Goal: Task Accomplishment & Management: Manage account settings

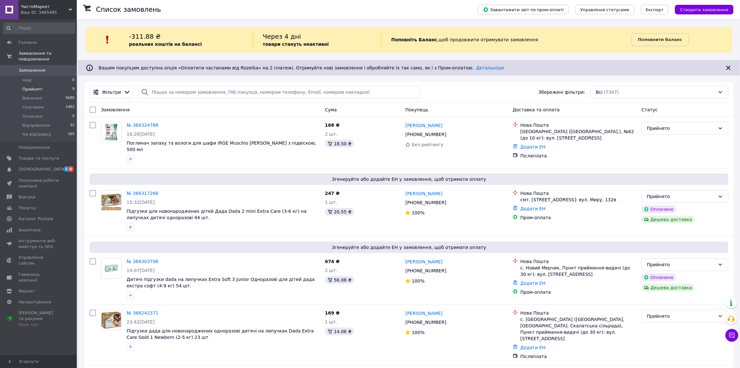
click at [66, 85] on li "Прийняті 9" at bounding box center [39, 89] width 78 height 9
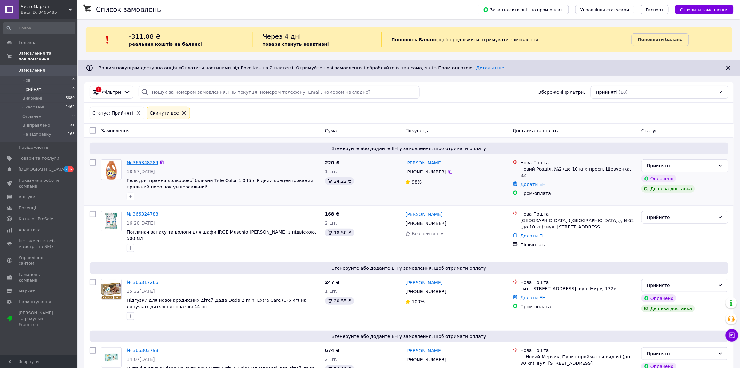
click at [145, 162] on link "№ 366348289" at bounding box center [143, 162] width 32 height 5
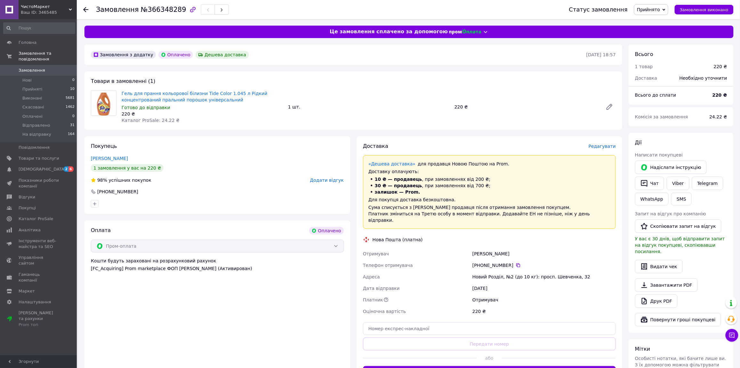
click at [605, 146] on span "Редагувати" at bounding box center [602, 146] width 27 height 5
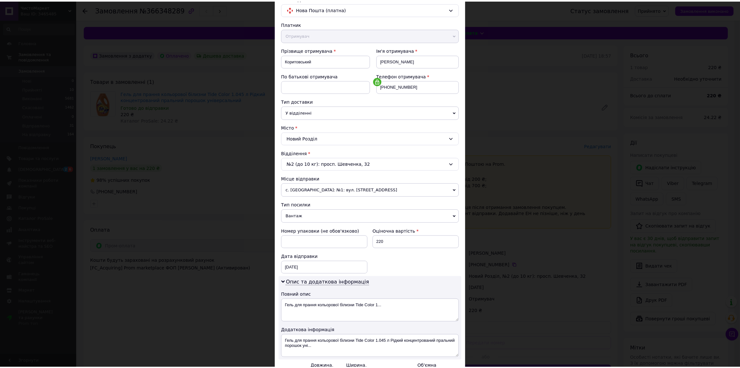
scroll to position [131, 0]
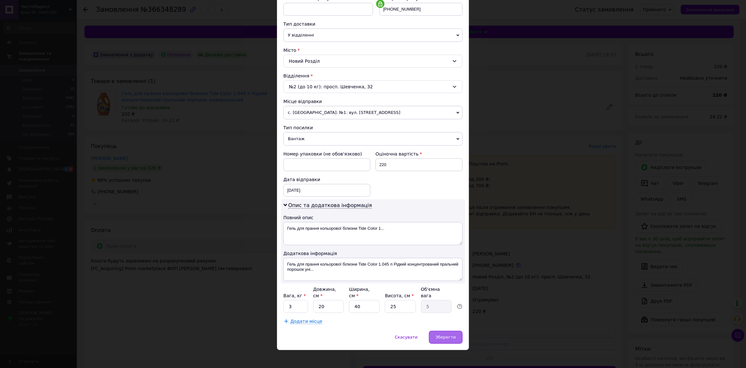
click at [446, 335] on span "Зберегти" at bounding box center [446, 337] width 20 height 5
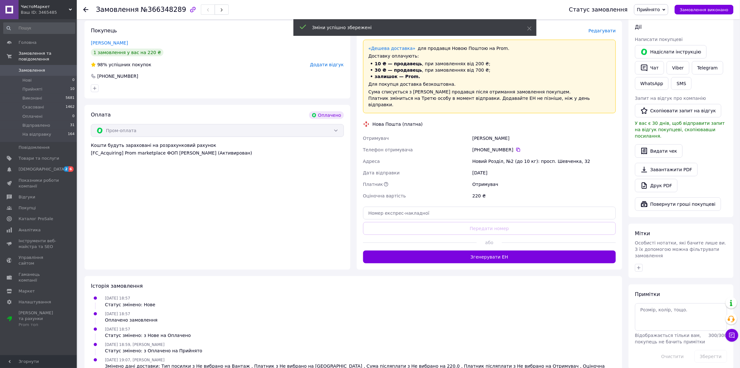
scroll to position [136, 0]
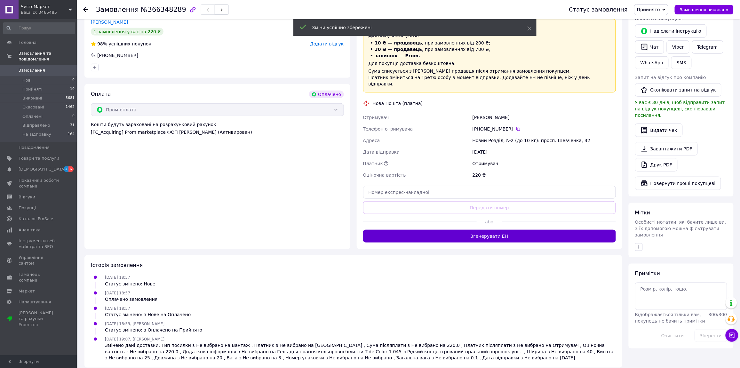
click at [476, 231] on button "Згенерувати ЕН" at bounding box center [489, 236] width 253 height 13
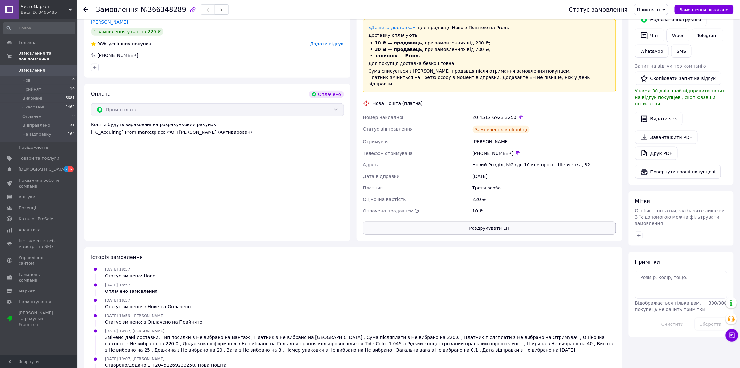
click at [503, 225] on button "Роздрукувати ЕН" at bounding box center [489, 228] width 253 height 13
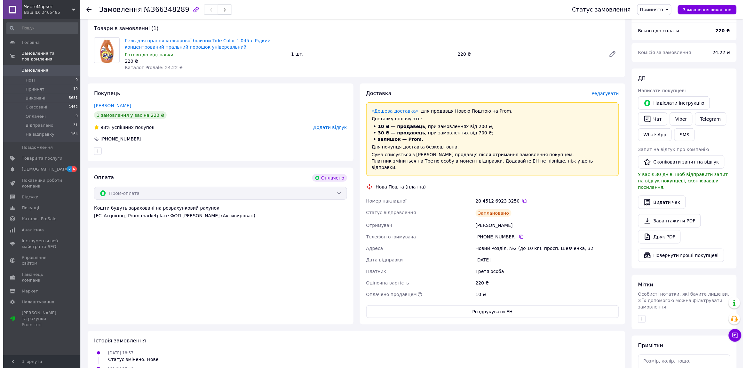
scroll to position [0, 0]
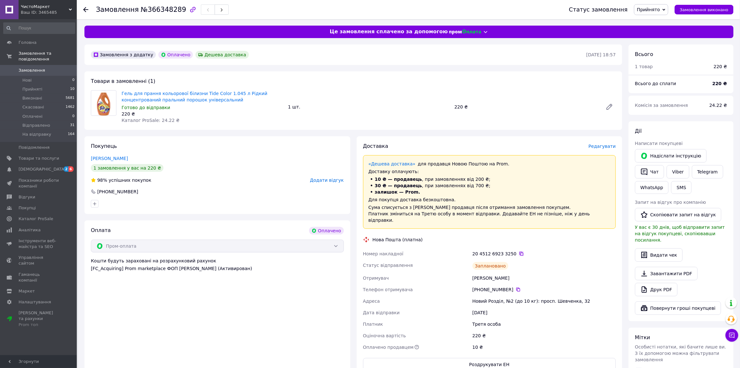
click at [519, 251] on icon at bounding box center [521, 253] width 5 height 5
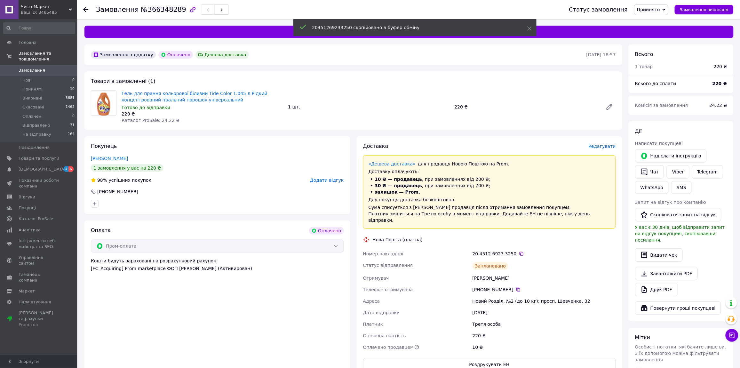
click at [660, 9] on span "Прийнято" at bounding box center [648, 9] width 23 height 5
click at [660, 60] on li "На відправку" at bounding box center [652, 61] width 35 height 10
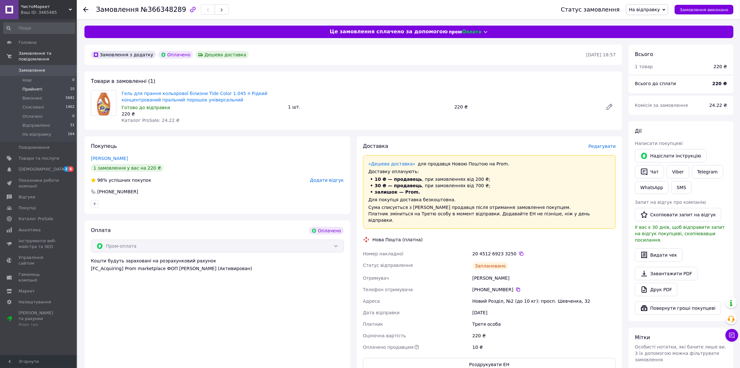
click at [65, 85] on li "Прийняті 10" at bounding box center [39, 89] width 78 height 9
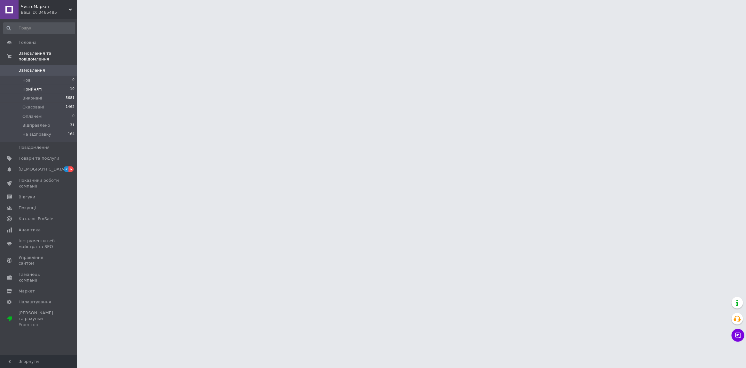
click at [65, 85] on li "Прийняті 10" at bounding box center [39, 89] width 78 height 9
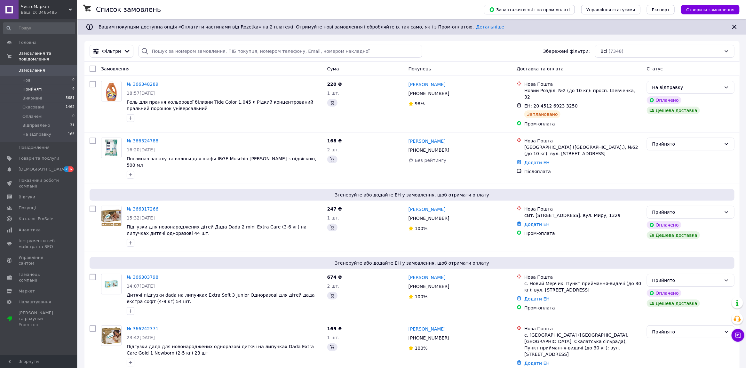
click at [54, 85] on li "Прийняті 9" at bounding box center [39, 89] width 78 height 9
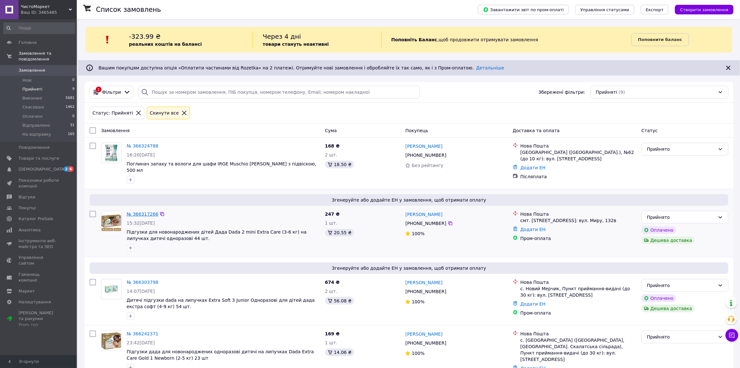
click at [140, 212] on link "№ 366317266" at bounding box center [143, 214] width 32 height 5
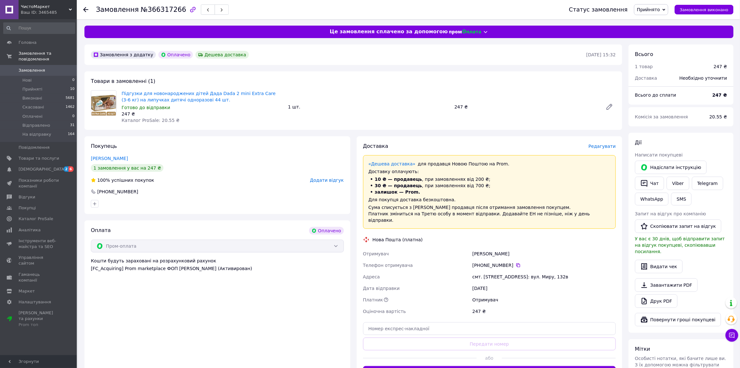
click at [609, 148] on span "Редагувати" at bounding box center [602, 146] width 27 height 5
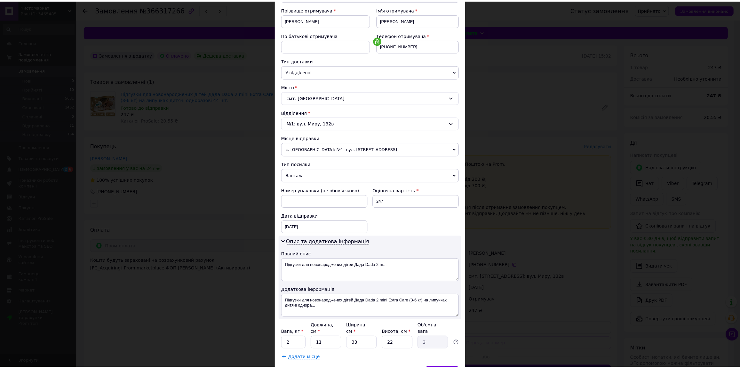
scroll to position [131, 0]
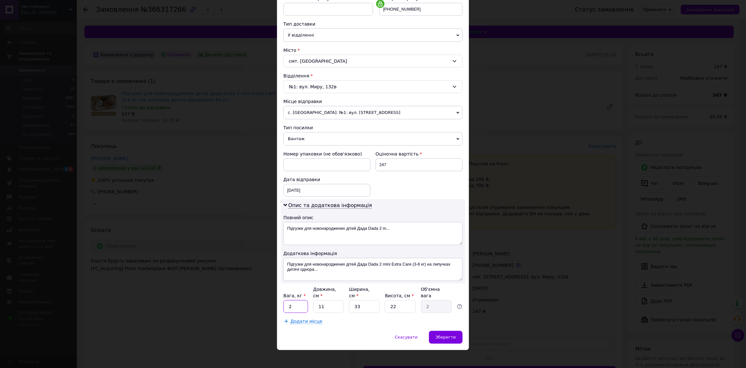
click at [293, 300] on input "2" at bounding box center [296, 306] width 25 height 13
type input "3"
click at [442, 335] on span "Зберегти" at bounding box center [446, 337] width 20 height 5
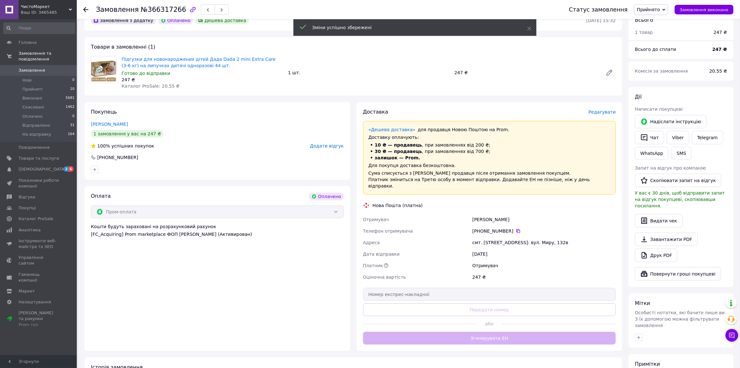
scroll to position [80, 0]
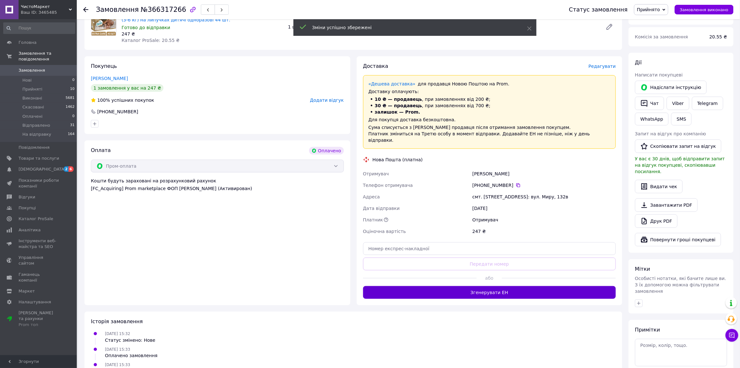
click at [476, 289] on button "Згенерувати ЕН" at bounding box center [489, 292] width 253 height 13
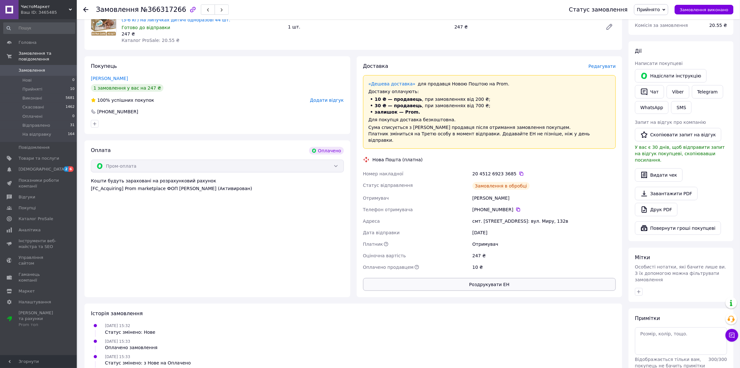
click at [492, 278] on button "Роздрукувати ЕН" at bounding box center [489, 284] width 253 height 13
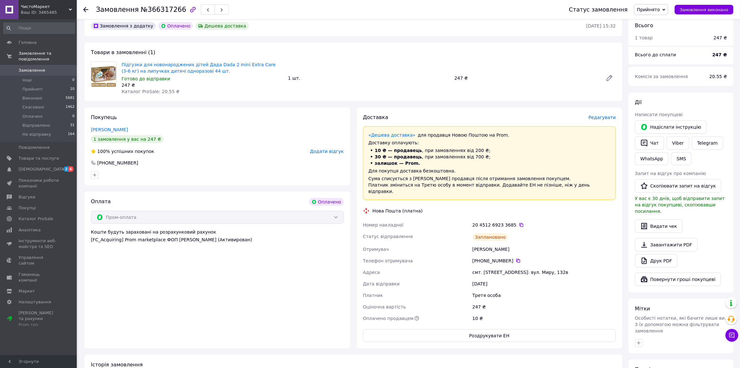
scroll to position [0, 0]
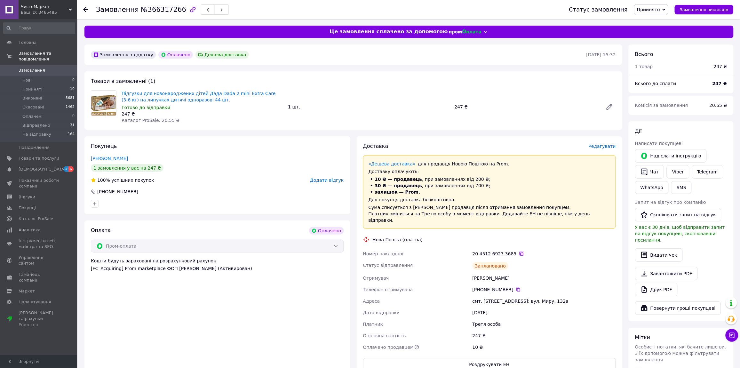
click at [520, 252] on icon at bounding box center [522, 254] width 4 height 4
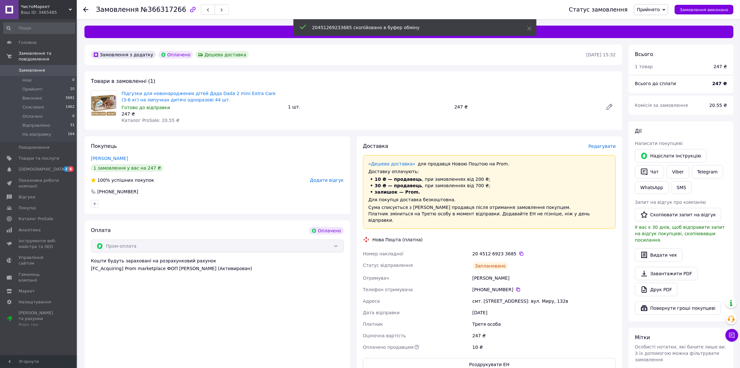
click at [655, 9] on span "Прийнято" at bounding box center [648, 9] width 23 height 5
click at [653, 63] on li "На відправку" at bounding box center [652, 61] width 35 height 10
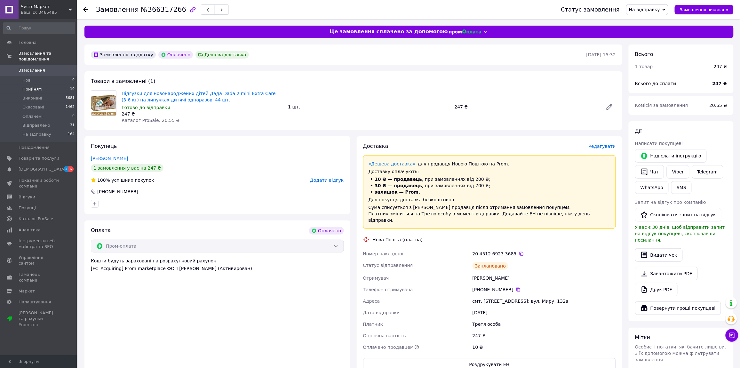
click at [64, 85] on li "Прийняті 10" at bounding box center [39, 89] width 78 height 9
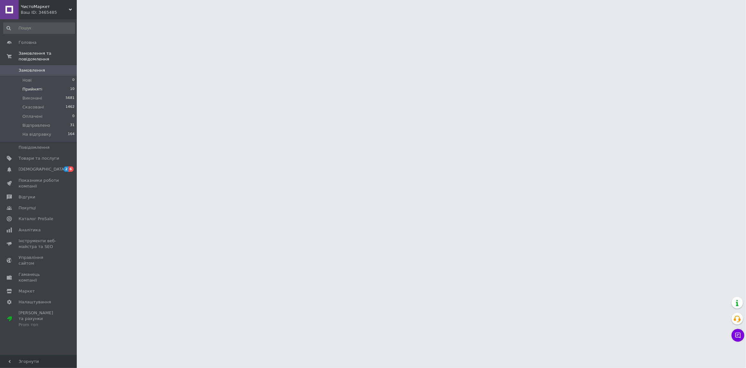
click at [70, 86] on span "10" at bounding box center [72, 89] width 4 height 6
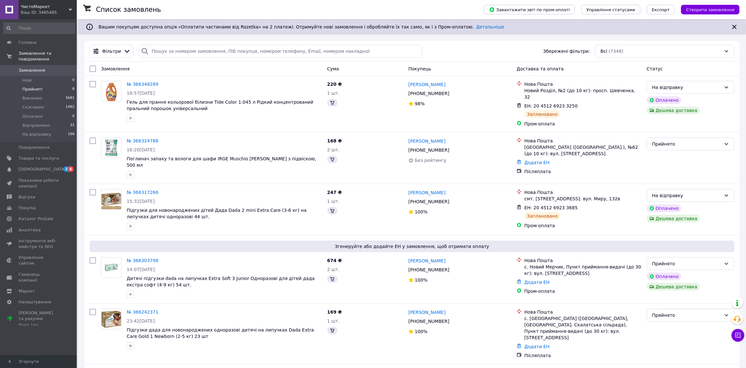
click at [61, 85] on li "Прийняті 8" at bounding box center [39, 89] width 78 height 9
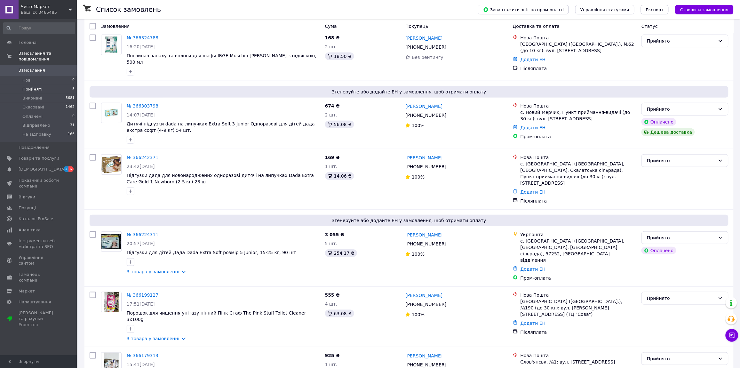
scroll to position [120, 0]
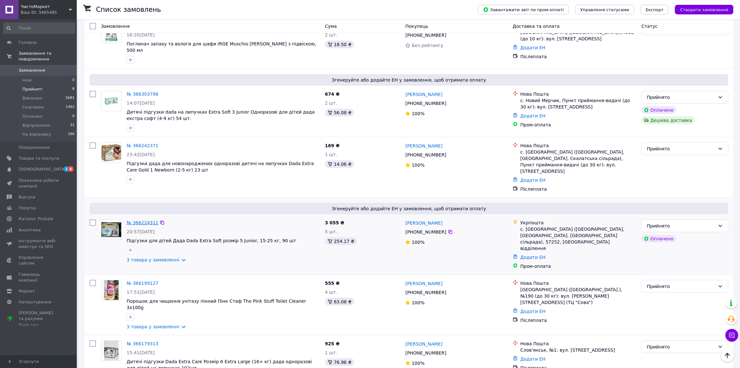
click at [140, 220] on link "№ 366224311" at bounding box center [143, 222] width 32 height 5
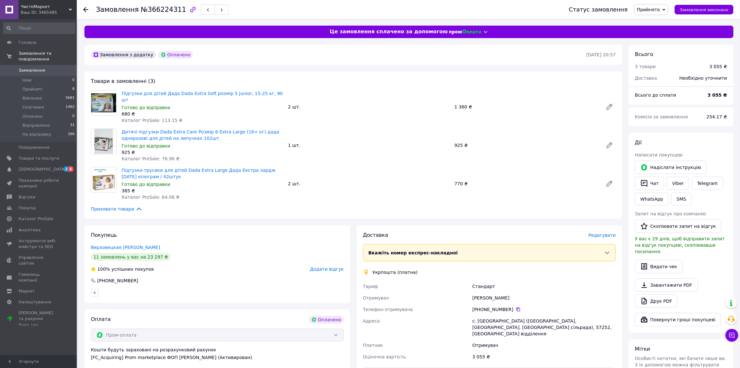
click at [606, 233] on span "Редагувати" at bounding box center [602, 235] width 27 height 5
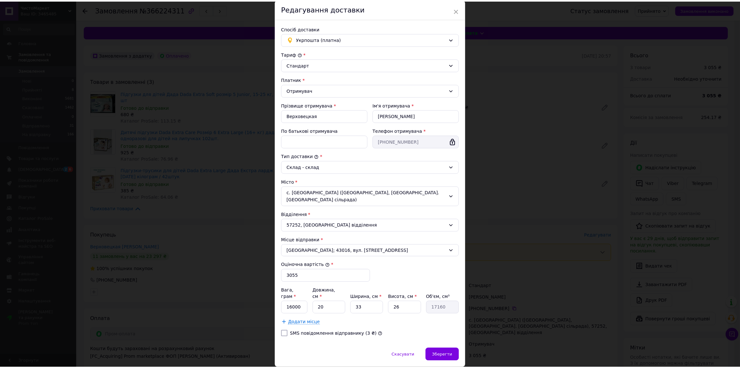
scroll to position [41, 0]
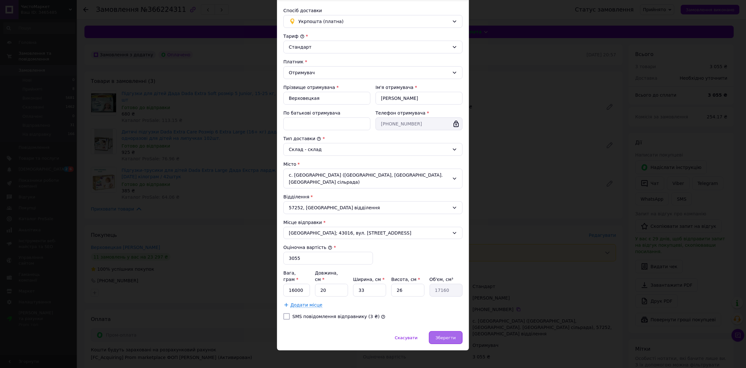
click at [439, 335] on span "Зберегти" at bounding box center [446, 337] width 20 height 5
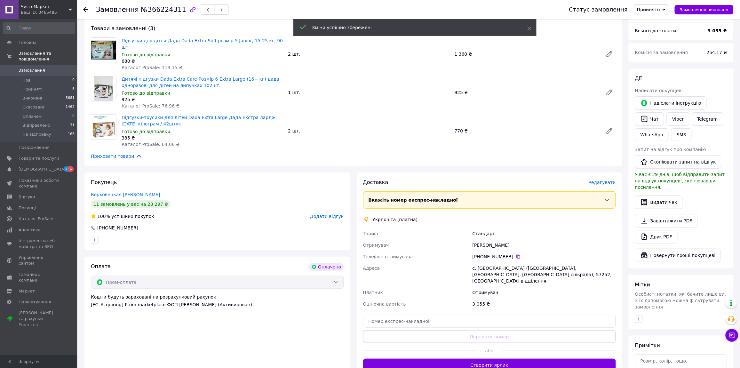
scroll to position [120, 0]
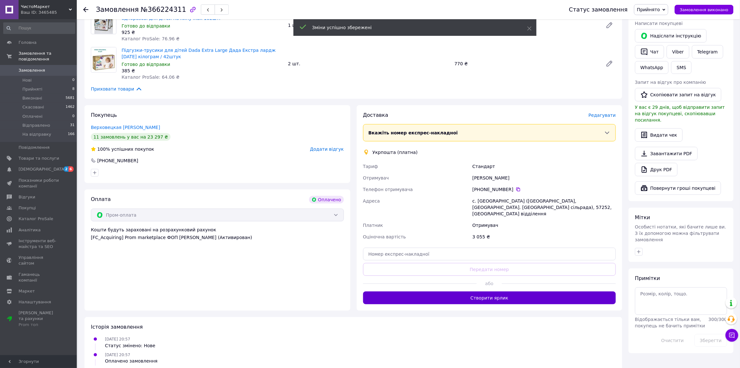
click at [519, 292] on button "Створити ярлик" at bounding box center [489, 298] width 253 height 13
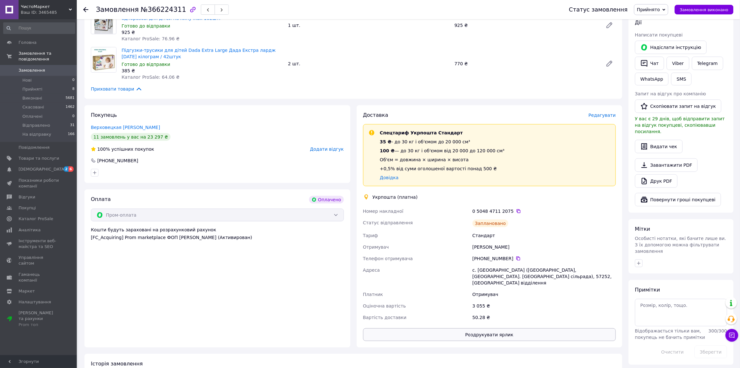
click at [513, 328] on button "Роздрукувати ярлик" at bounding box center [489, 334] width 253 height 13
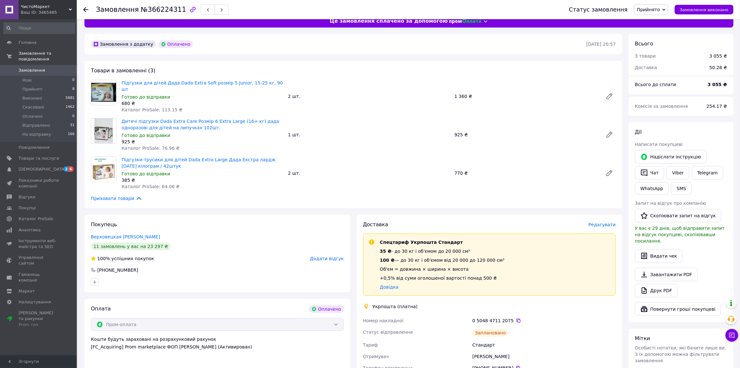
scroll to position [0, 0]
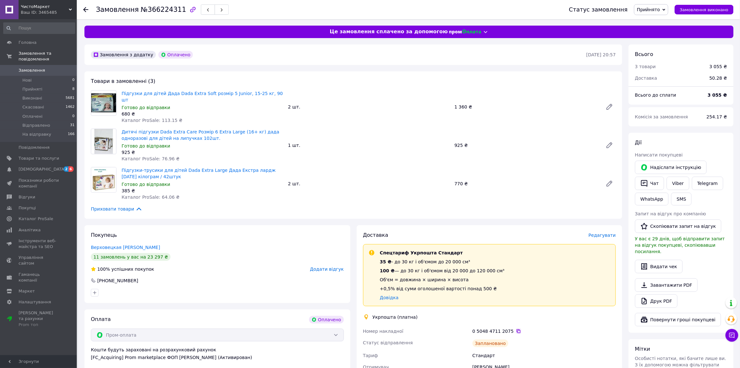
click at [516, 329] on icon at bounding box center [518, 331] width 5 height 5
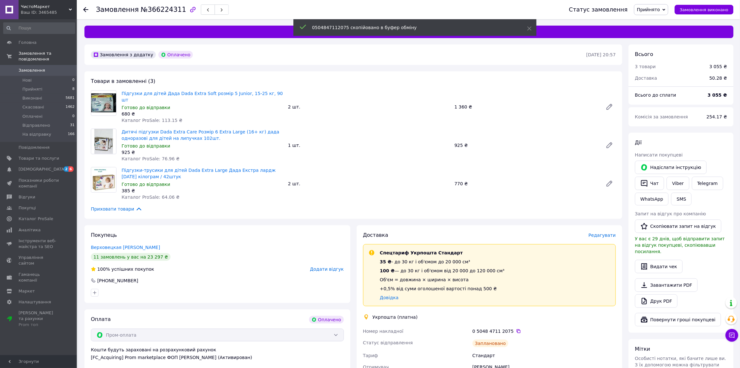
click at [655, 10] on span "Прийнято" at bounding box center [648, 9] width 23 height 5
click at [661, 62] on li "На відправку" at bounding box center [652, 61] width 35 height 10
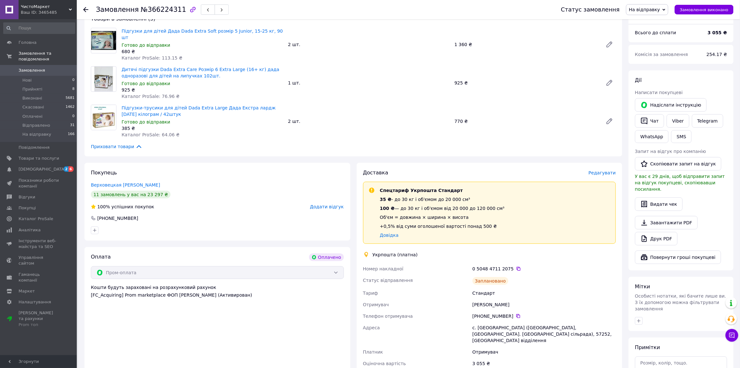
scroll to position [120, 0]
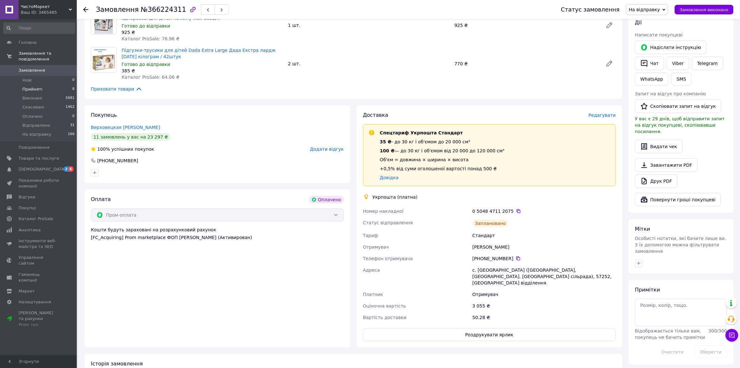
click at [72, 86] on span "8" at bounding box center [73, 89] width 2 height 6
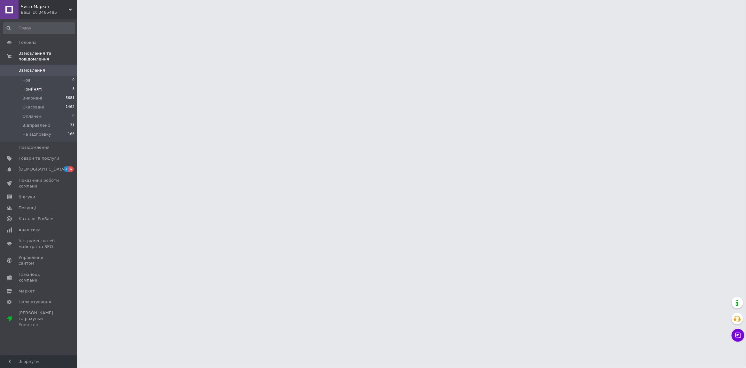
click at [70, 85] on li "Прийняті 8" at bounding box center [39, 89] width 78 height 9
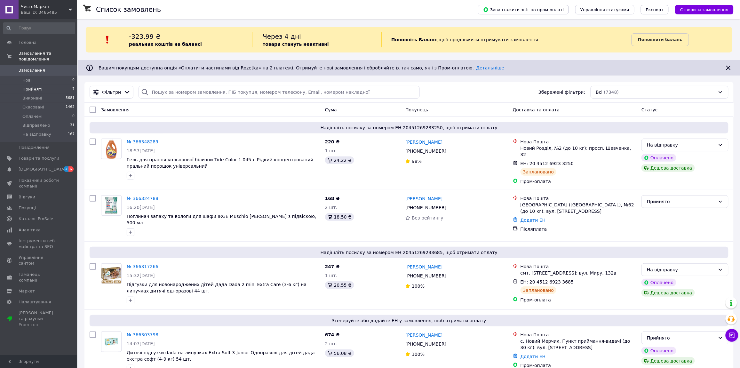
click at [62, 85] on li "Прийняті 7" at bounding box center [39, 89] width 78 height 9
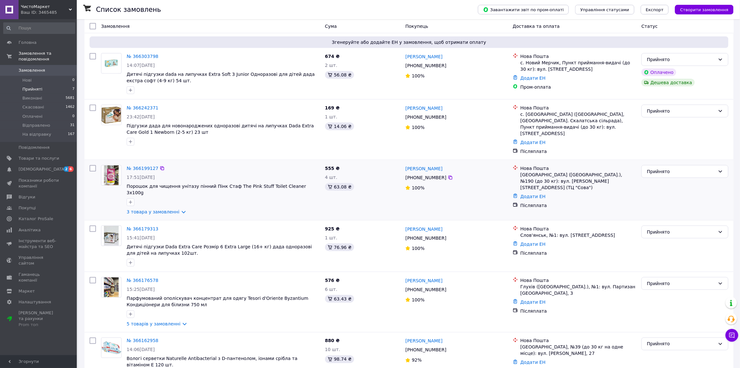
scroll to position [160, 0]
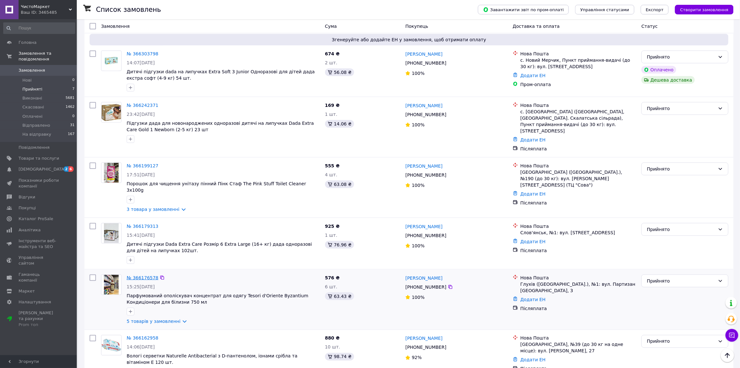
click at [140, 275] on link "№ 366176578" at bounding box center [143, 277] width 32 height 5
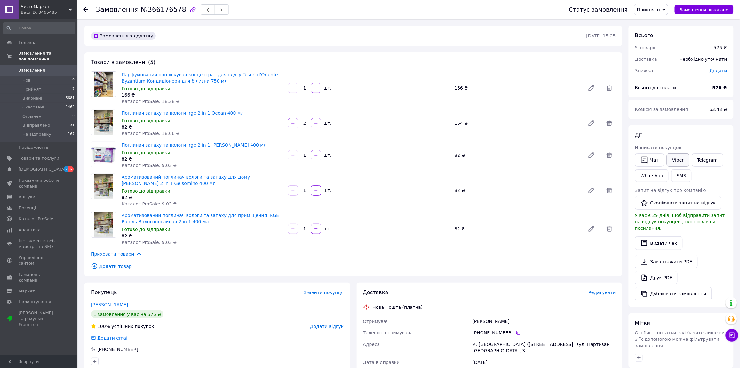
click at [679, 161] on link "Viber" at bounding box center [678, 159] width 22 height 13
drag, startPoint x: 148, startPoint y: 278, endPoint x: 169, endPoint y: 273, distance: 21.8
click at [148, 278] on div "Замовлення з додатку [DATE] 15:25 Товари в замовленні (5) Парфумований ополіску…" at bounding box center [353, 290] width 544 height 528
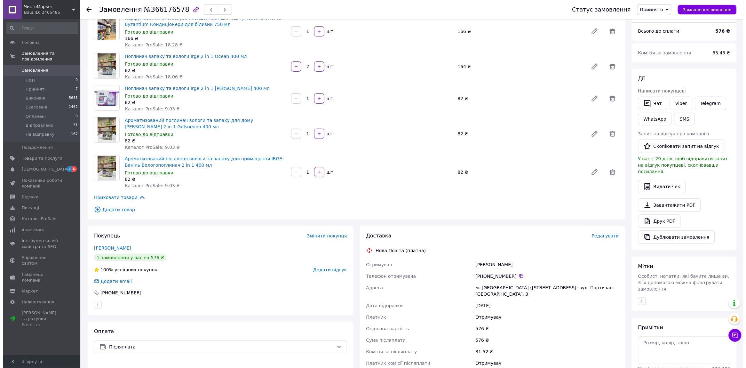
scroll to position [160, 0]
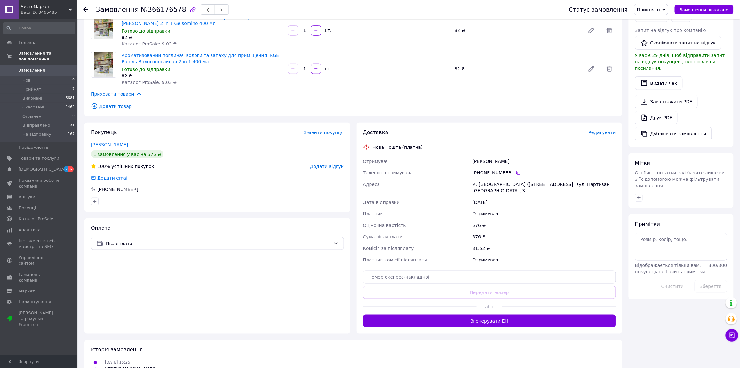
click at [608, 132] on span "Редагувати" at bounding box center [602, 132] width 27 height 5
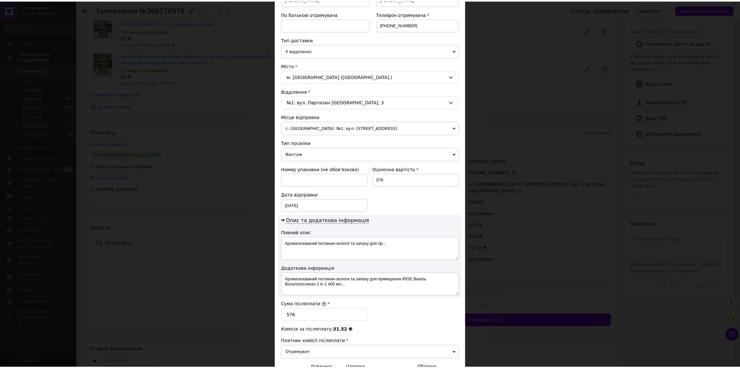
scroll to position [194, 0]
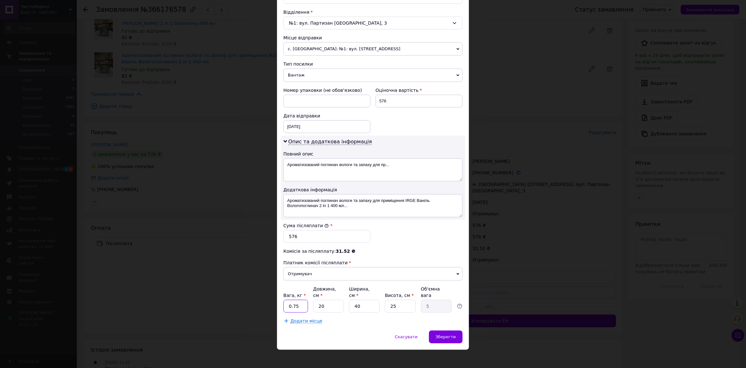
drag, startPoint x: 291, startPoint y: 301, endPoint x: 285, endPoint y: 302, distance: 5.8
click at [285, 302] on input "0.75" at bounding box center [296, 306] width 25 height 13
type input "3"
click at [453, 334] on span "Зберегти" at bounding box center [446, 336] width 20 height 5
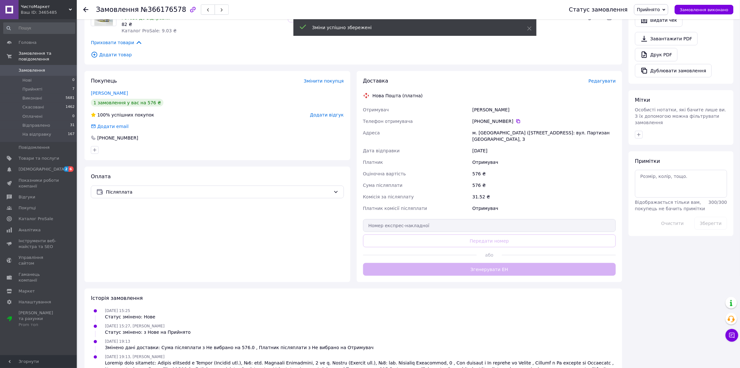
scroll to position [236, 0]
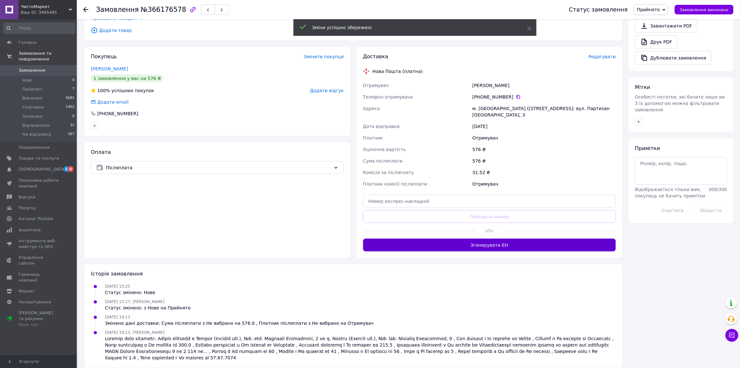
click at [466, 242] on button "Згенерувати ЕН" at bounding box center [489, 245] width 253 height 13
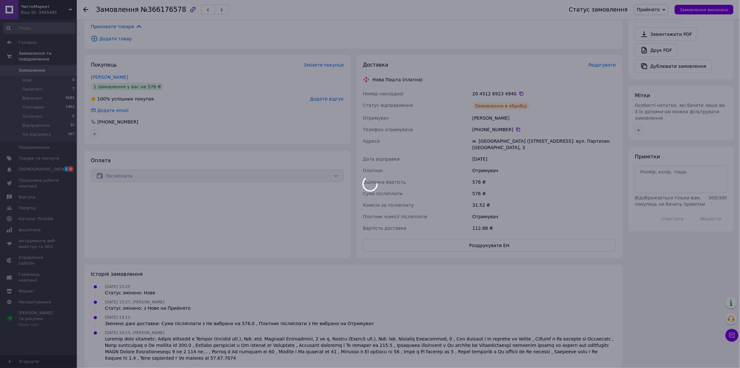
click at [473, 239] on div at bounding box center [370, 184] width 740 height 368
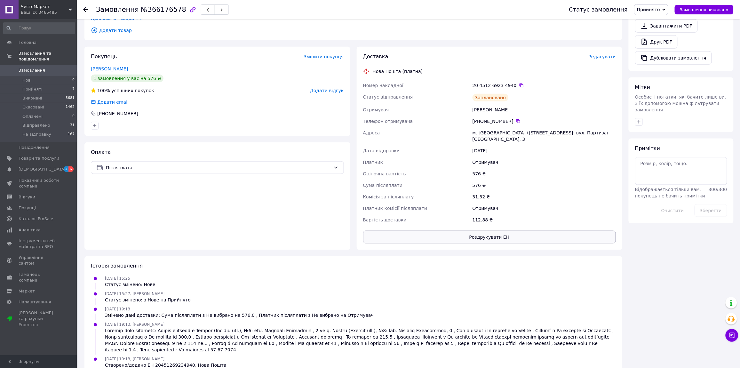
click at [472, 231] on button "Роздрукувати ЕН" at bounding box center [489, 237] width 253 height 13
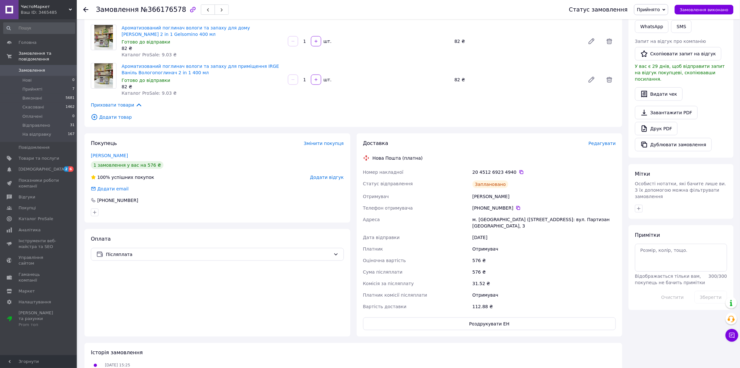
scroll to position [0, 0]
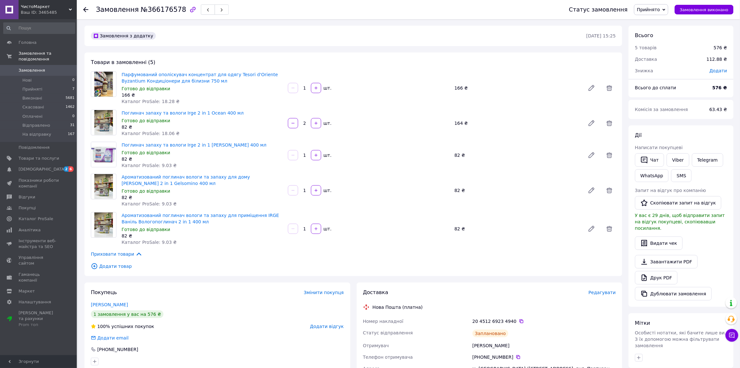
click at [285, 49] on div "Замовлення з додатку [DATE] 15:25 Товари в замовленні (5) Парфумований ополіску…" at bounding box center [353, 318] width 544 height 585
click at [519, 319] on icon at bounding box center [521, 321] width 5 height 5
click at [660, 9] on span "Прийнято" at bounding box center [648, 9] width 23 height 5
click at [662, 61] on li "На відправку" at bounding box center [652, 61] width 35 height 10
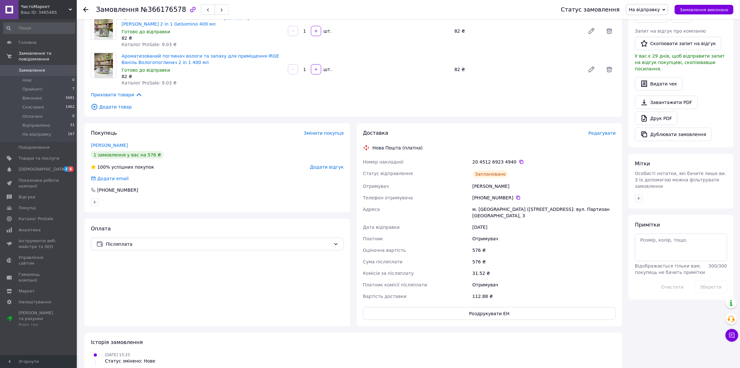
scroll to position [160, 0]
click at [66, 85] on li "Прийняті 7" at bounding box center [39, 89] width 78 height 9
